Goal: Task Accomplishment & Management: Manage account settings

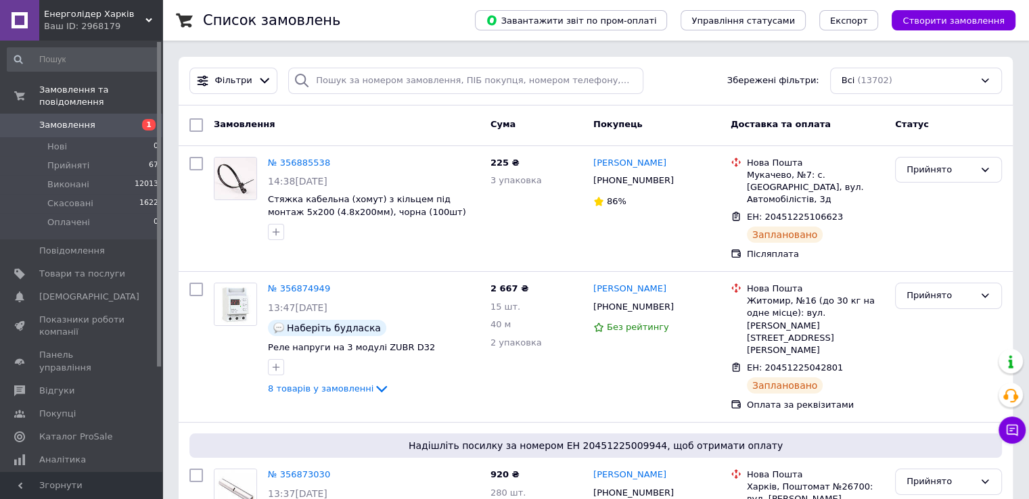
click at [130, 119] on span "1" at bounding box center [143, 125] width 37 height 12
click at [108, 156] on li "Прийняті 67" at bounding box center [83, 165] width 166 height 19
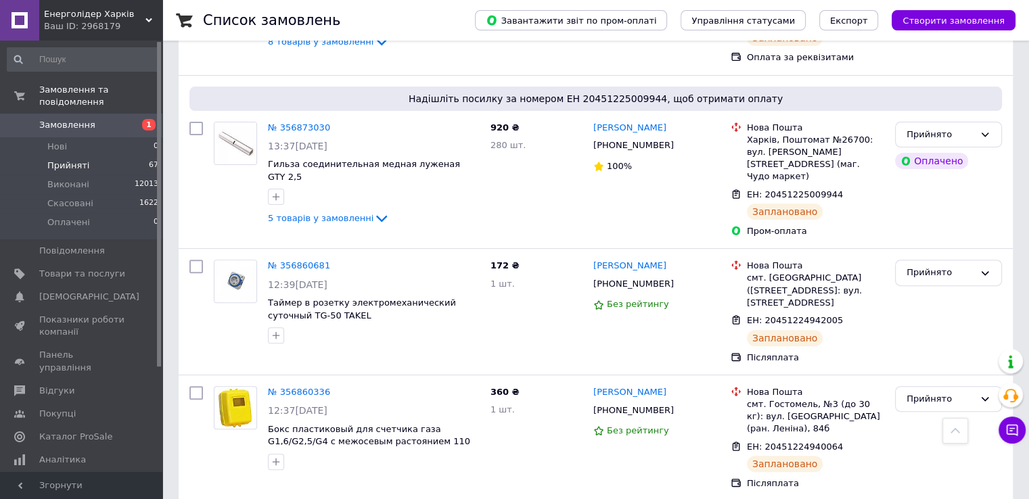
scroll to position [338, 0]
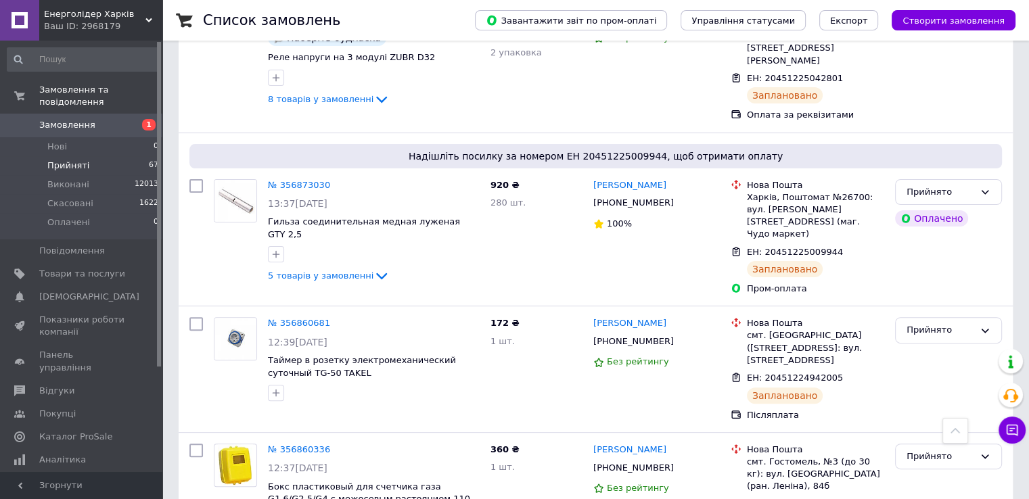
click at [122, 119] on span "Замовлення" at bounding box center [82, 125] width 86 height 12
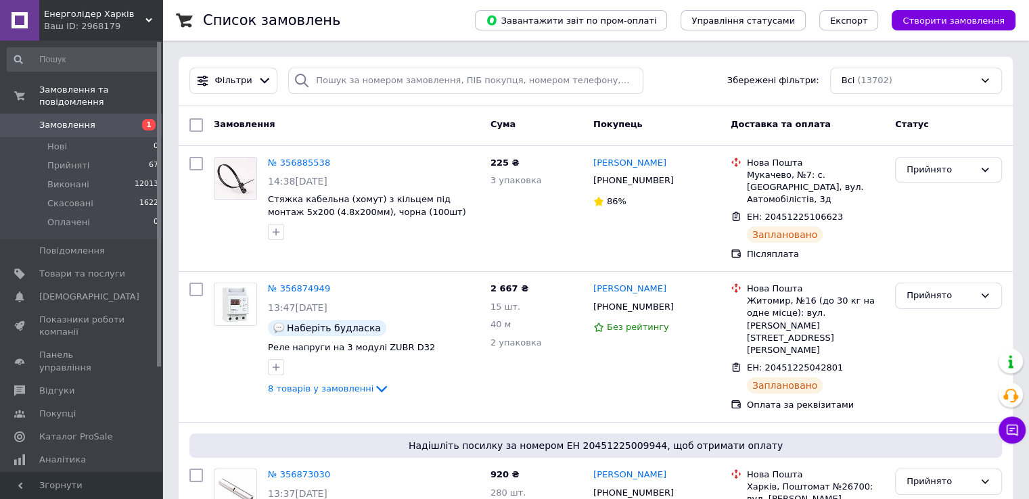
click at [128, 156] on li "Прийняті 67" at bounding box center [83, 165] width 166 height 19
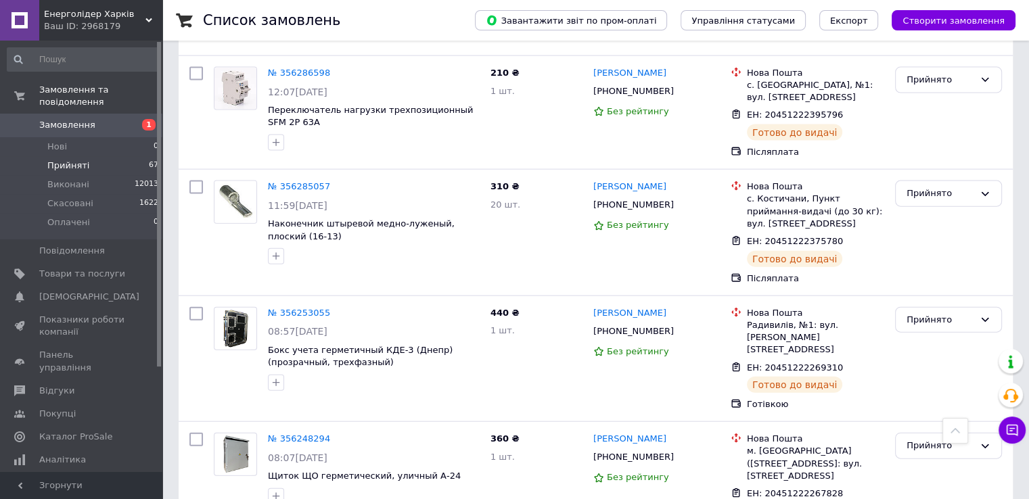
scroll to position [7881, 0]
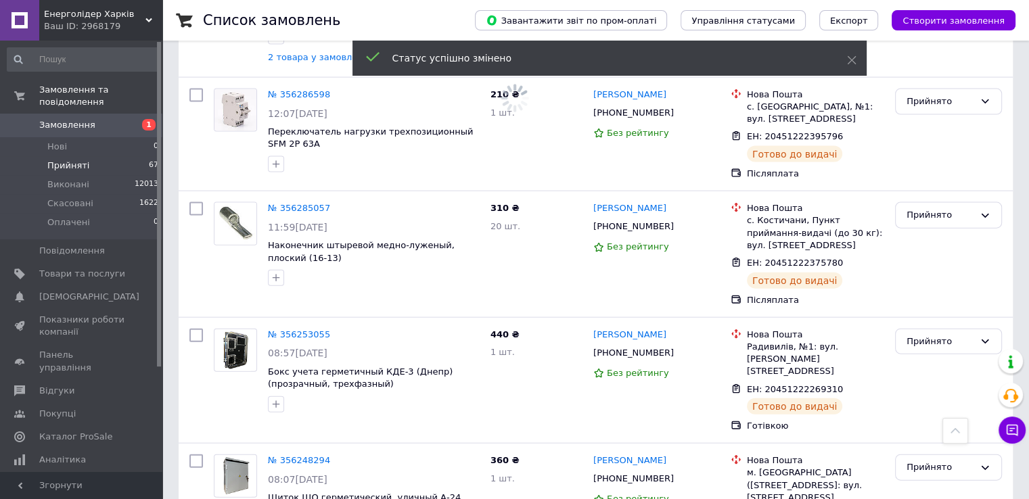
scroll to position [8151, 0]
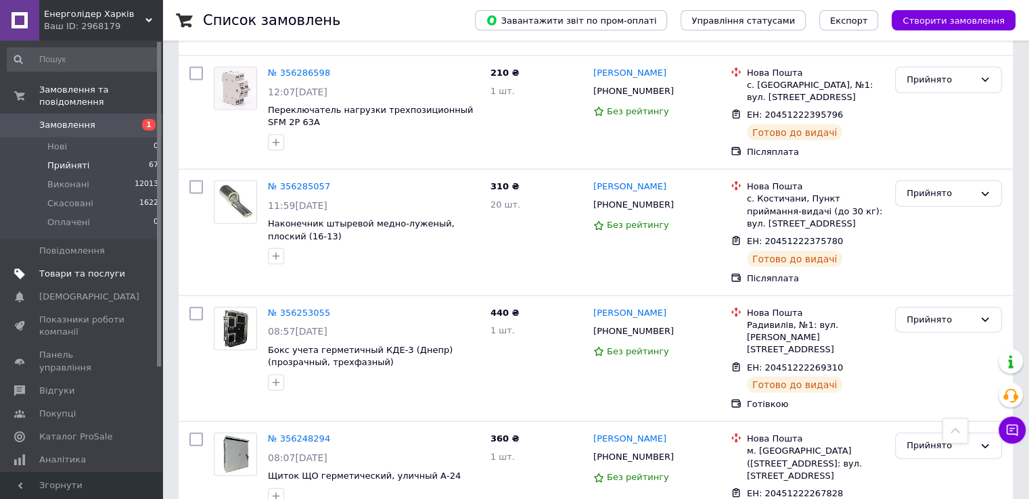
click at [103, 268] on span "Товари та послуги" at bounding box center [82, 274] width 86 height 12
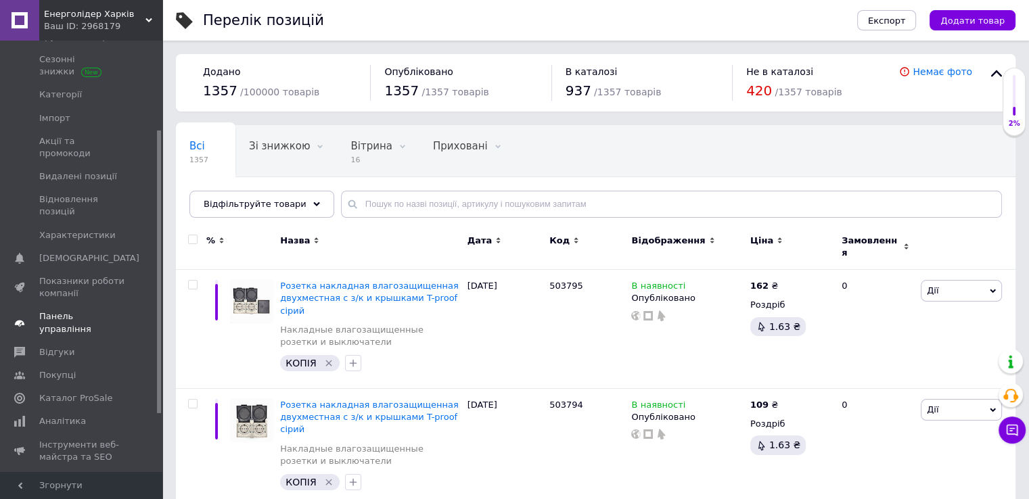
click at [89, 310] on span "Панель управління" at bounding box center [82, 322] width 86 height 24
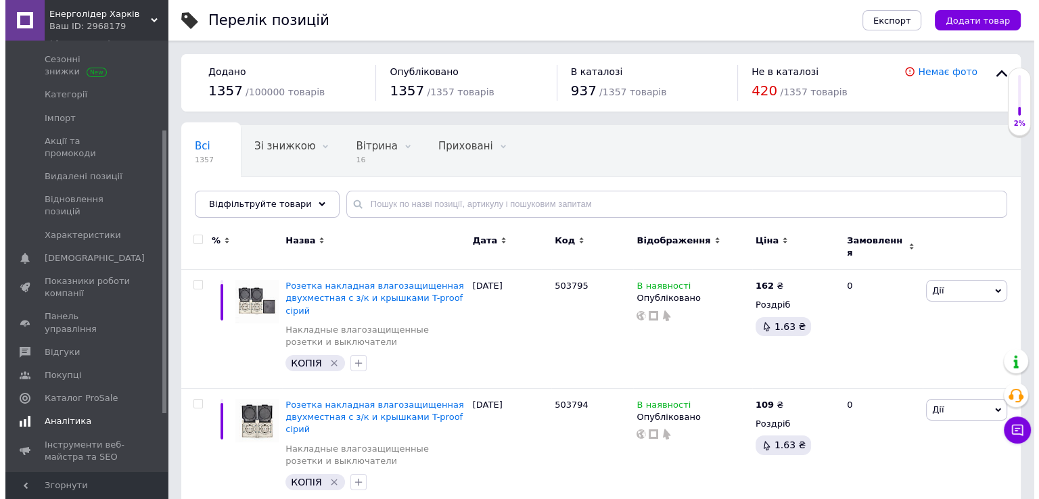
scroll to position [49, 0]
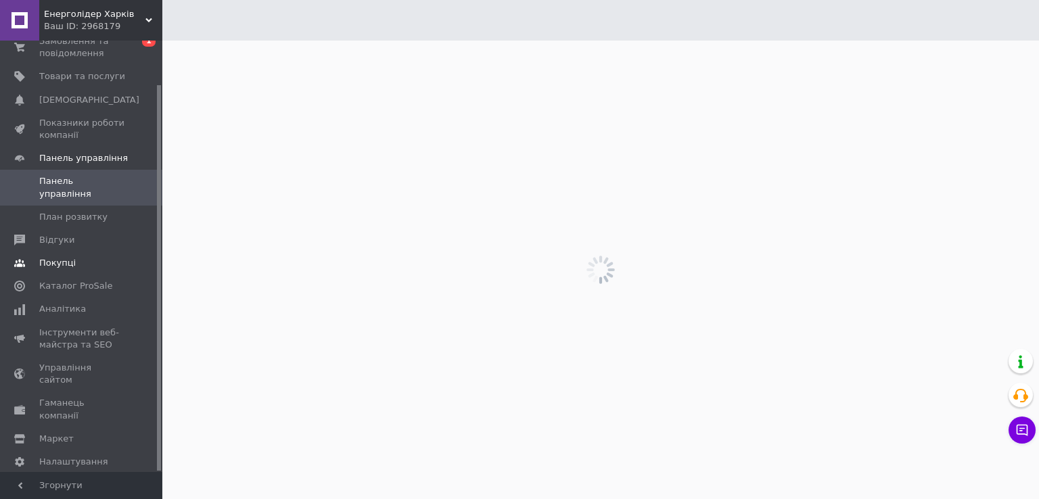
click at [76, 257] on span "Покупці" at bounding box center [82, 263] width 86 height 12
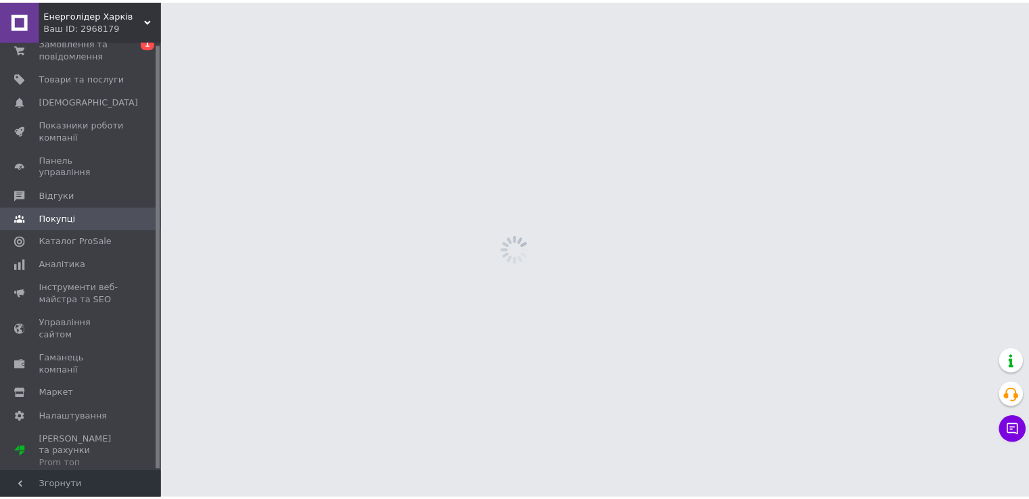
scroll to position [2, 0]
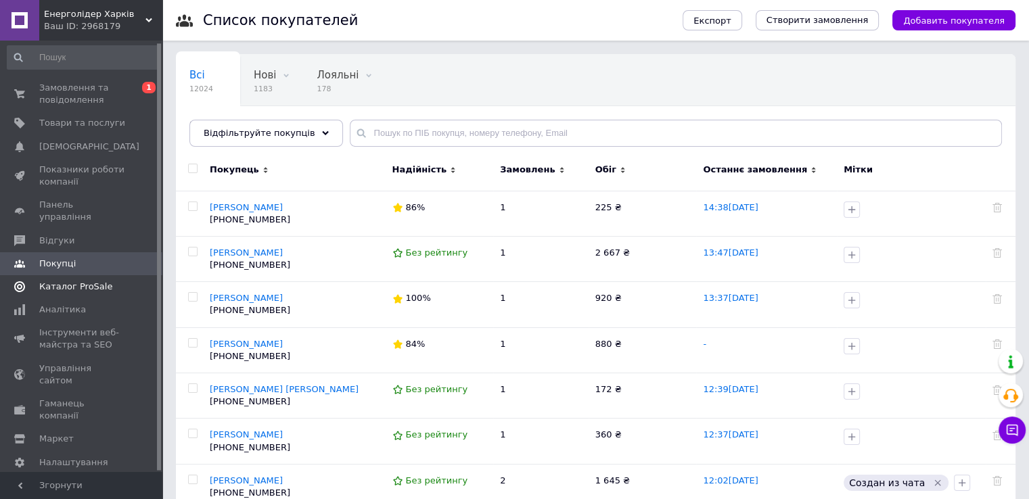
click at [106, 281] on span "Каталог ProSale" at bounding box center [82, 287] width 86 height 12
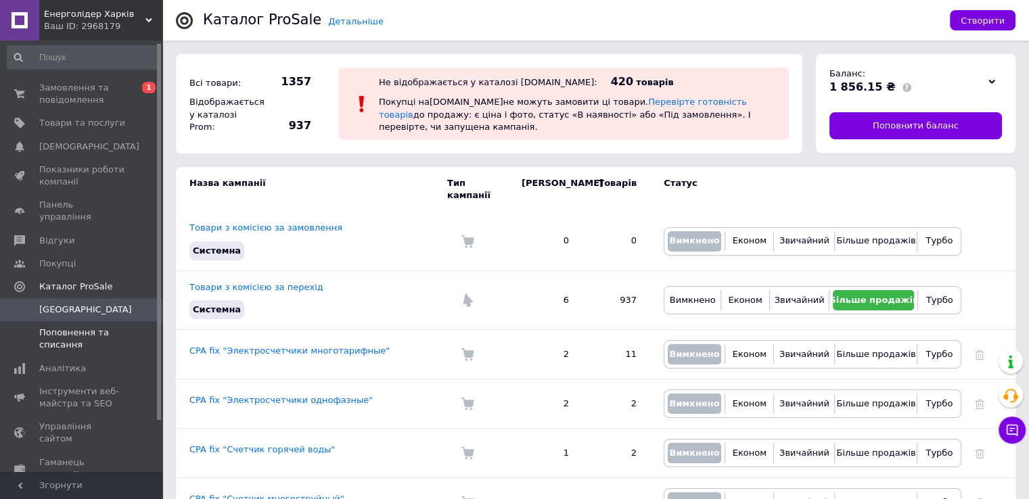
click at [90, 327] on span "Поповнення та списання" at bounding box center [82, 339] width 86 height 24
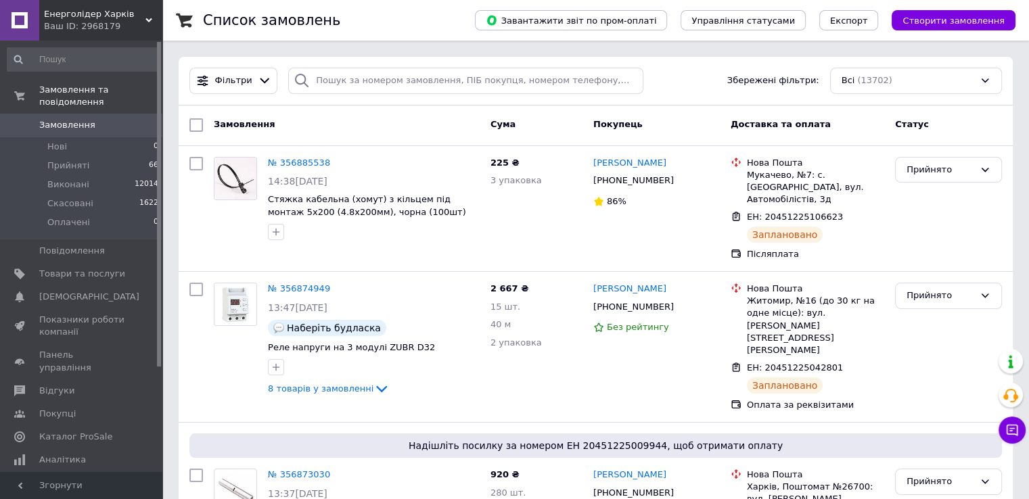
click at [106, 119] on span "Замовлення" at bounding box center [82, 125] width 86 height 12
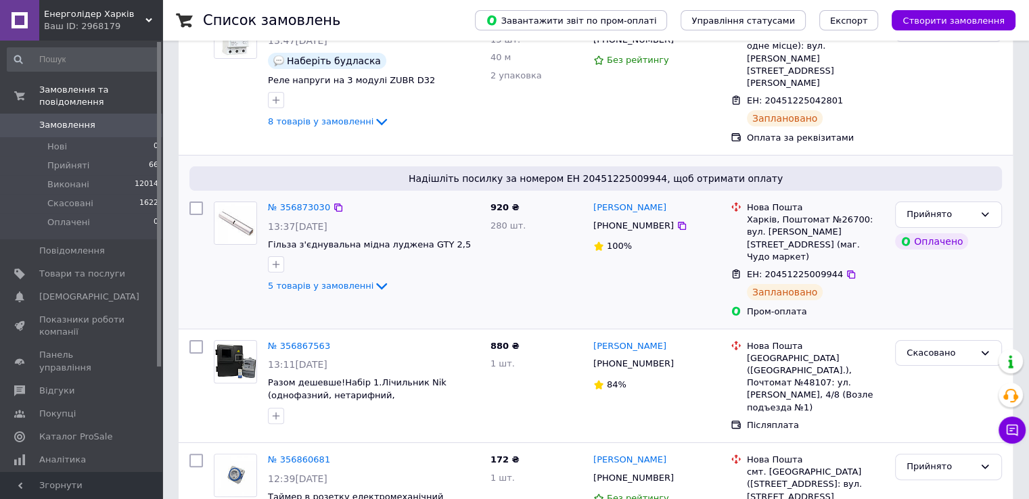
scroll to position [271, 0]
